Goal: Communication & Community: Share content

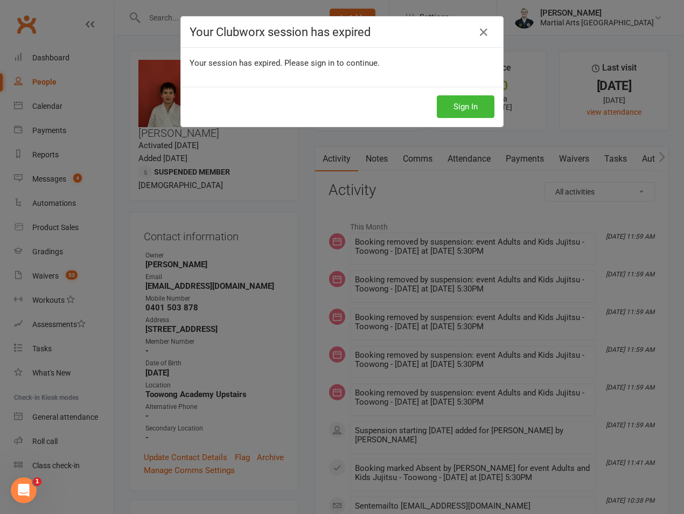
scroll to position [4, 0]
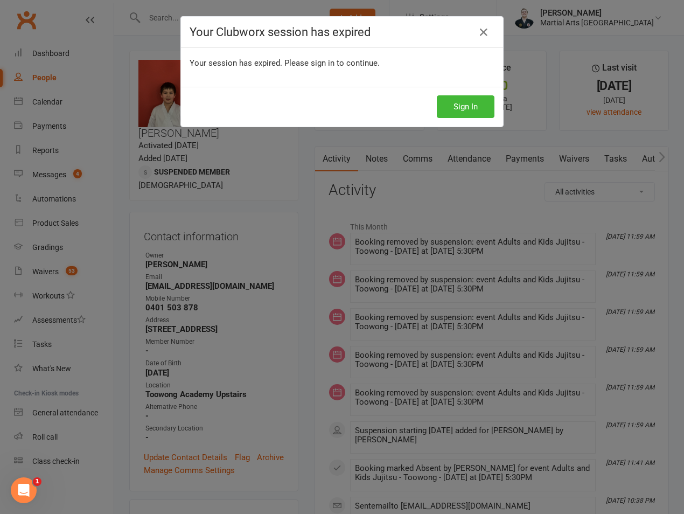
click at [445, 123] on div "Sign In" at bounding box center [342, 107] width 322 height 40
click at [464, 110] on button "Sign In" at bounding box center [466, 106] width 58 height 23
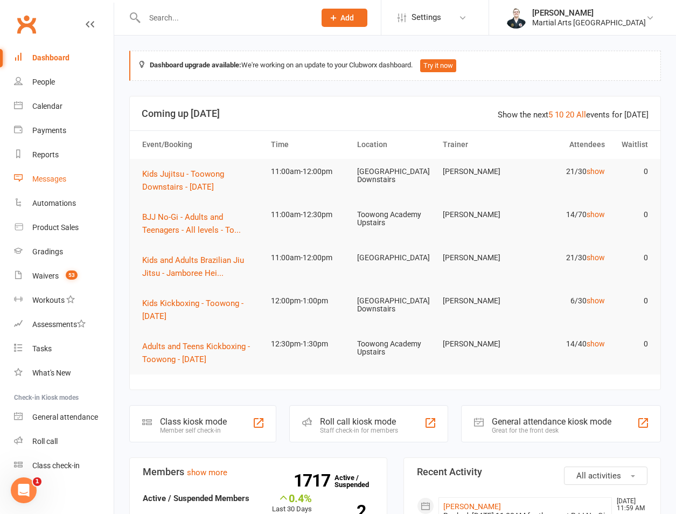
click at [51, 176] on div "Messages" at bounding box center [49, 178] width 34 height 9
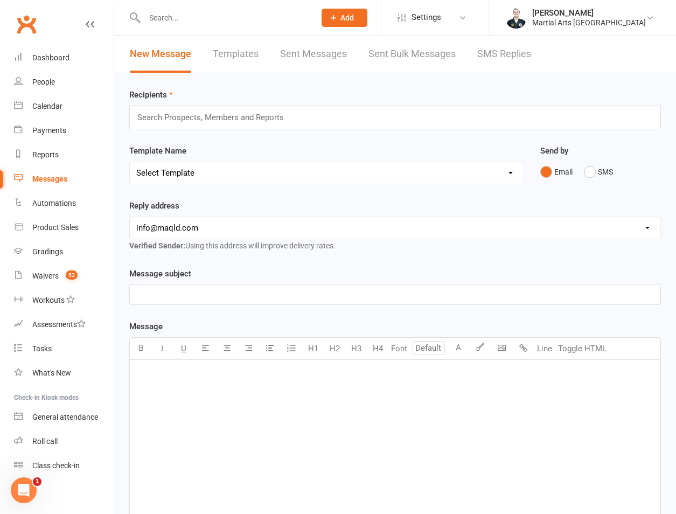
click at [193, 128] on div "Search Prospects, Members and Reports" at bounding box center [394, 118] width 531 height 24
click at [203, 120] on input "text" at bounding box center [215, 117] width 158 height 14
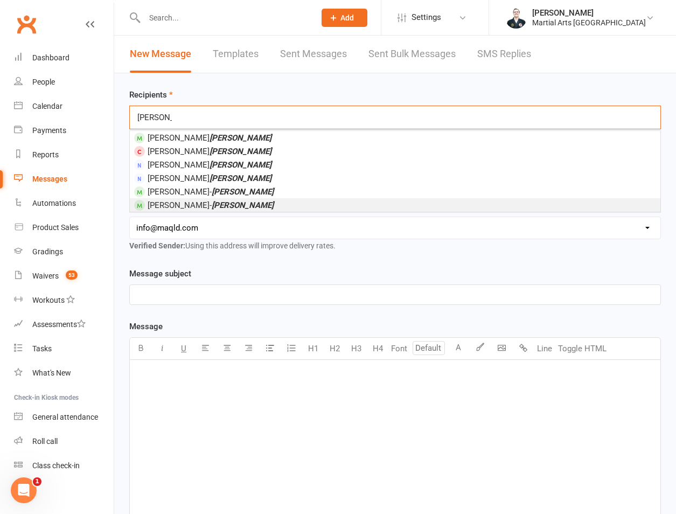
type input "[PERSON_NAME]"
click at [164, 208] on span "[PERSON_NAME]" at bounding box center [211, 205] width 126 height 10
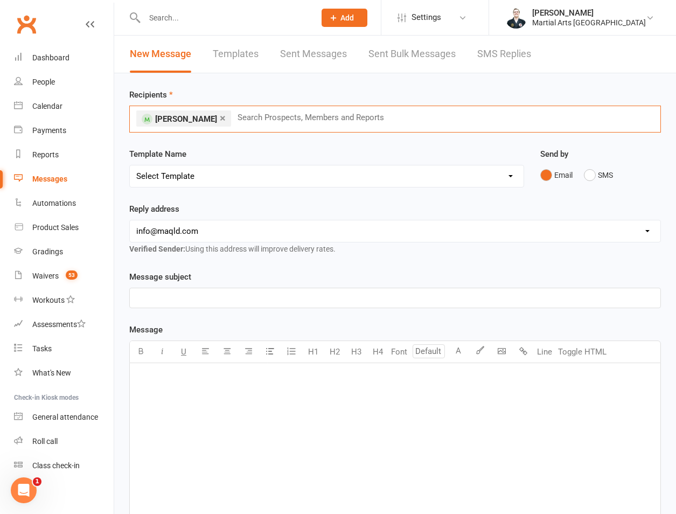
click at [190, 176] on select "Select Template [Email] Black Belt 1st degree [Email] Bushido Seminar [Email] K…" at bounding box center [327, 176] width 394 height 22
select select "27"
click at [130, 165] on select "Select Template [Email] Black Belt 1st degree [Email] Bushido Seminar [Email] K…" at bounding box center [327, 176] width 394 height 22
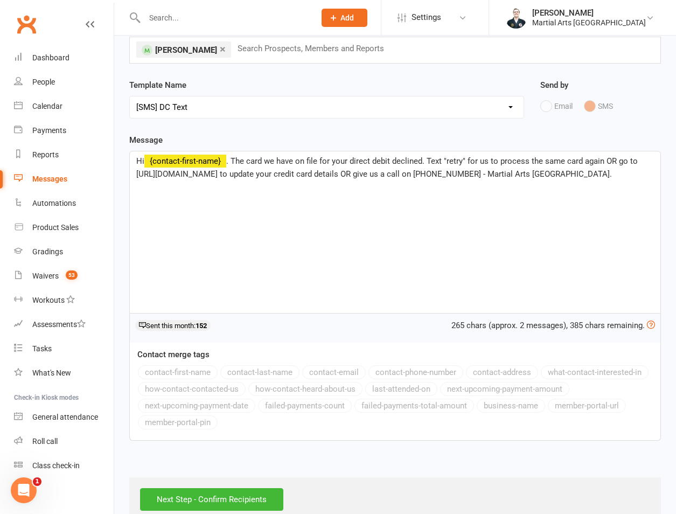
scroll to position [92, 0]
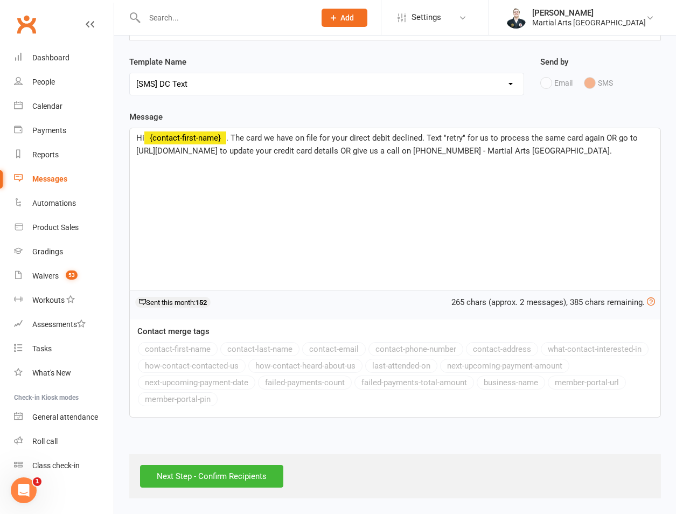
click at [256, 139] on span ". The card we have on file for your direct debit declined. Text "retry" for us …" at bounding box center [387, 144] width 503 height 23
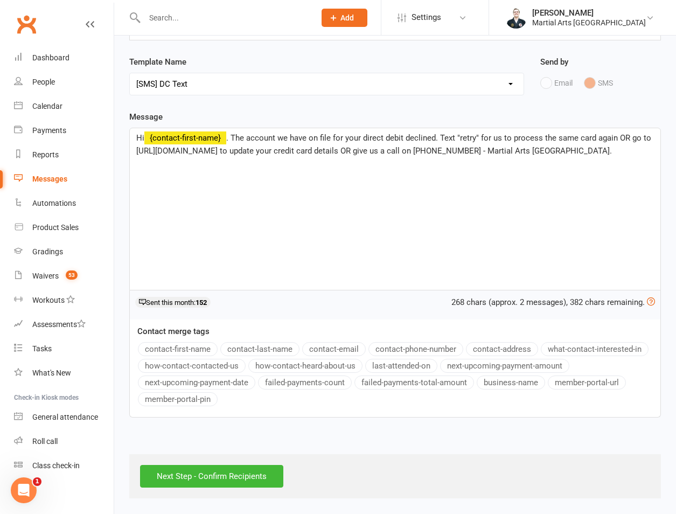
click at [607, 136] on span ". The account we have on file for your direct debit declined. Text "retry" for …" at bounding box center [394, 144] width 517 height 23
click at [592, 139] on span ". The account we have on file for your direct debit declined. Text "retry" for …" at bounding box center [394, 144] width 517 height 23
click at [192, 472] on input "Next Step - Confirm Recipients" at bounding box center [211, 476] width 143 height 23
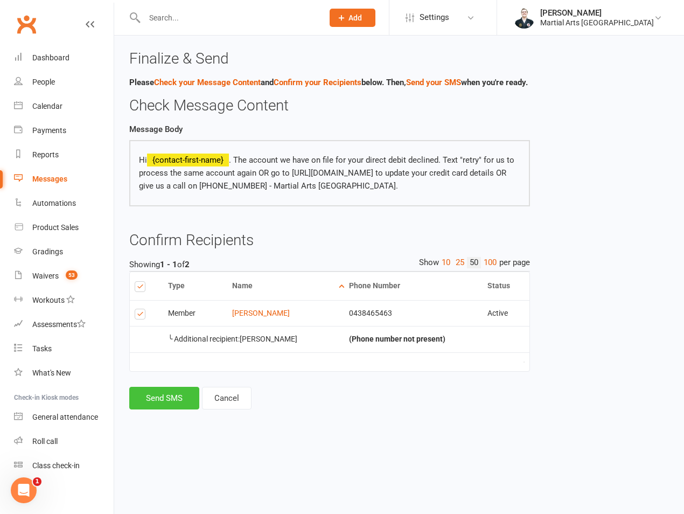
click at [146, 407] on button "Send SMS" at bounding box center [164, 398] width 70 height 23
